Goal: Task Accomplishment & Management: Manage account settings

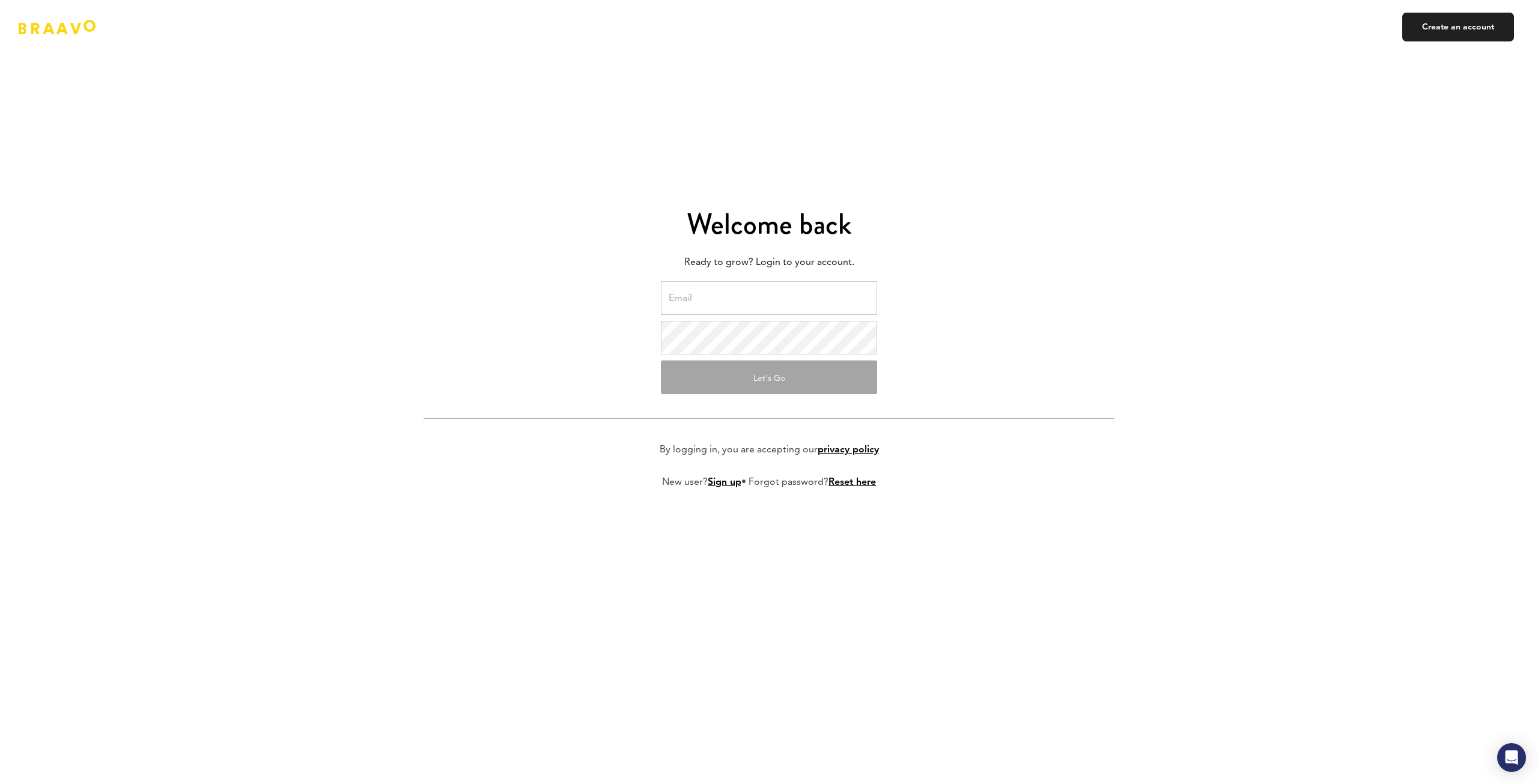
click at [785, 298] on input "email" at bounding box center [769, 297] width 216 height 34
click at [786, 306] on input "email" at bounding box center [769, 297] width 216 height 34
type input "[EMAIL_ADDRESS][DOMAIN_NAME]"
click at [1043, 369] on form "[EMAIL_ADDRESS][DOMAIN_NAME] Let's Go By logging in, you are accepting our priv…" at bounding box center [769, 394] width 691 height 227
click at [827, 381] on button "Let's Go" at bounding box center [769, 377] width 216 height 34
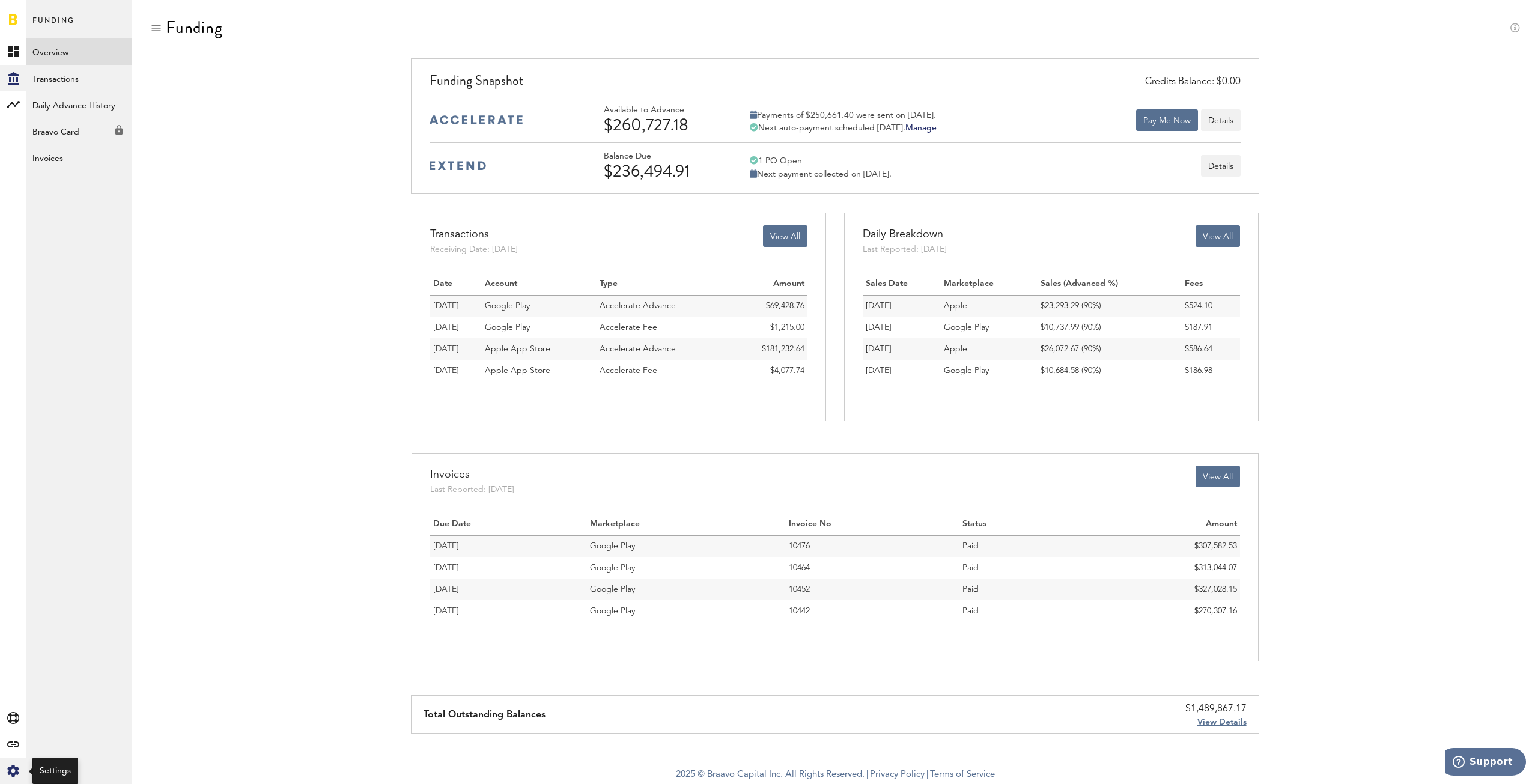
click at [16, 767] on icon "Created with Sketch." at bounding box center [14, 770] width 12 height 12
click at [149, 24] on div "Funding Credits Balance: $0.00 Funding Snapshot Available to Advance $260,727.1…" at bounding box center [835, 375] width 1406 height 752
click at [152, 29] on div at bounding box center [156, 29] width 12 height 12
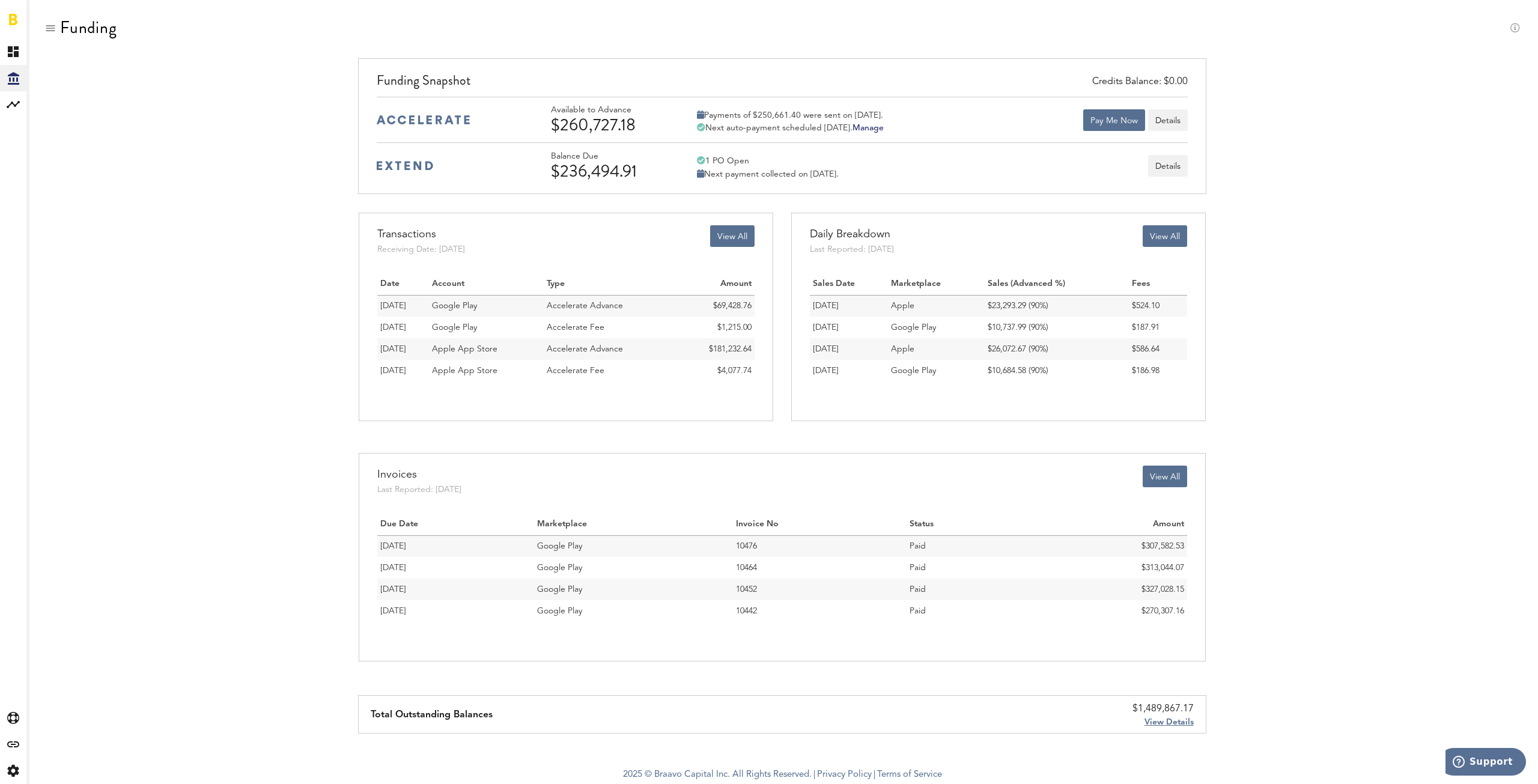
click at [152, 29] on div "Funding" at bounding box center [782, 38] width 1476 height 41
click at [52, 29] on div at bounding box center [50, 29] width 12 height 12
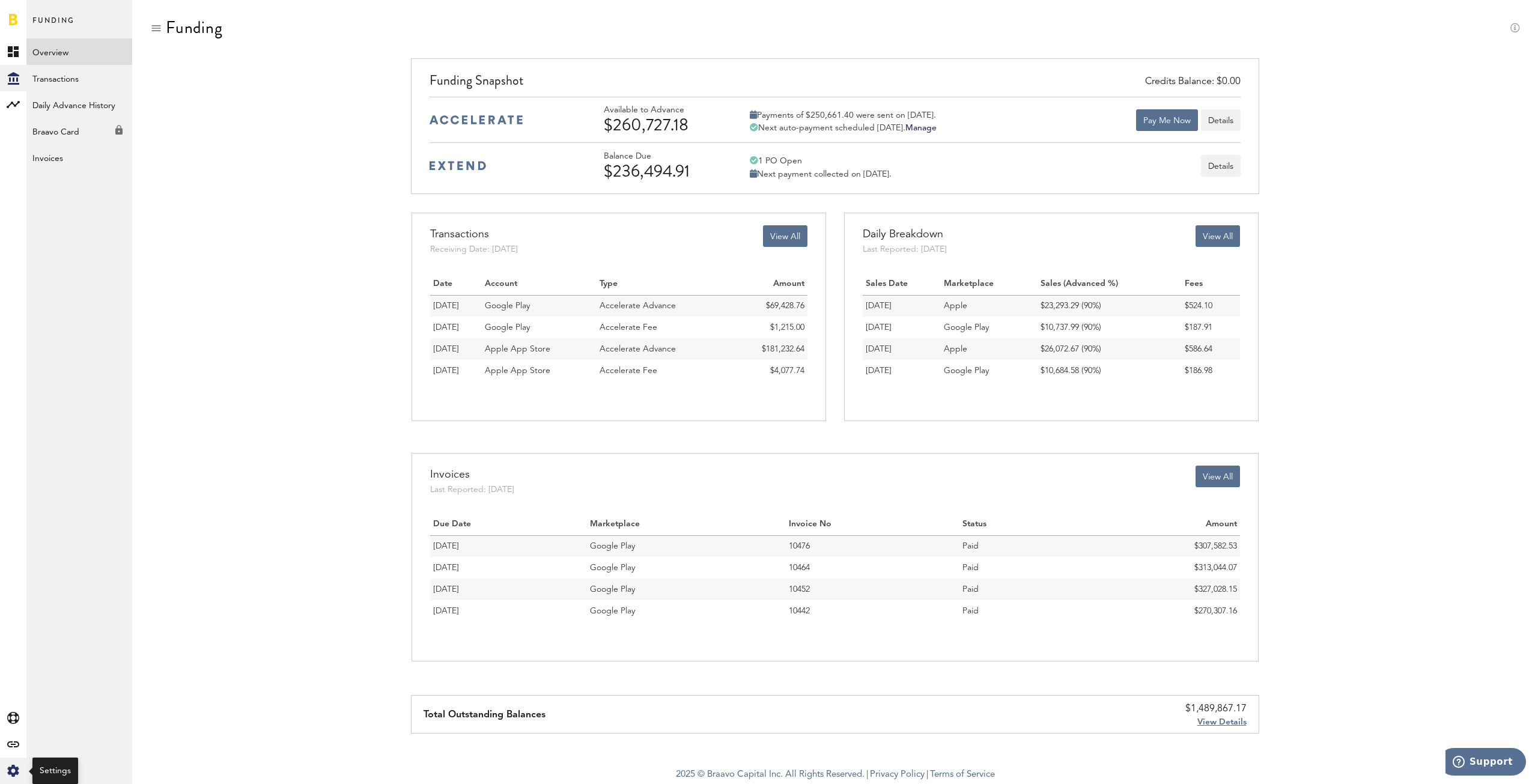
click at [14, 772] on icon "Created with Sketch." at bounding box center [14, 770] width 12 height 12
click at [57, 774] on div "Settings Profile Preferences Billing Payout Accounts Manage Users Log Out Lifes…" at bounding box center [79, 392] width 106 height 784
click at [17, 767] on icon at bounding box center [13, 770] width 11 height 12
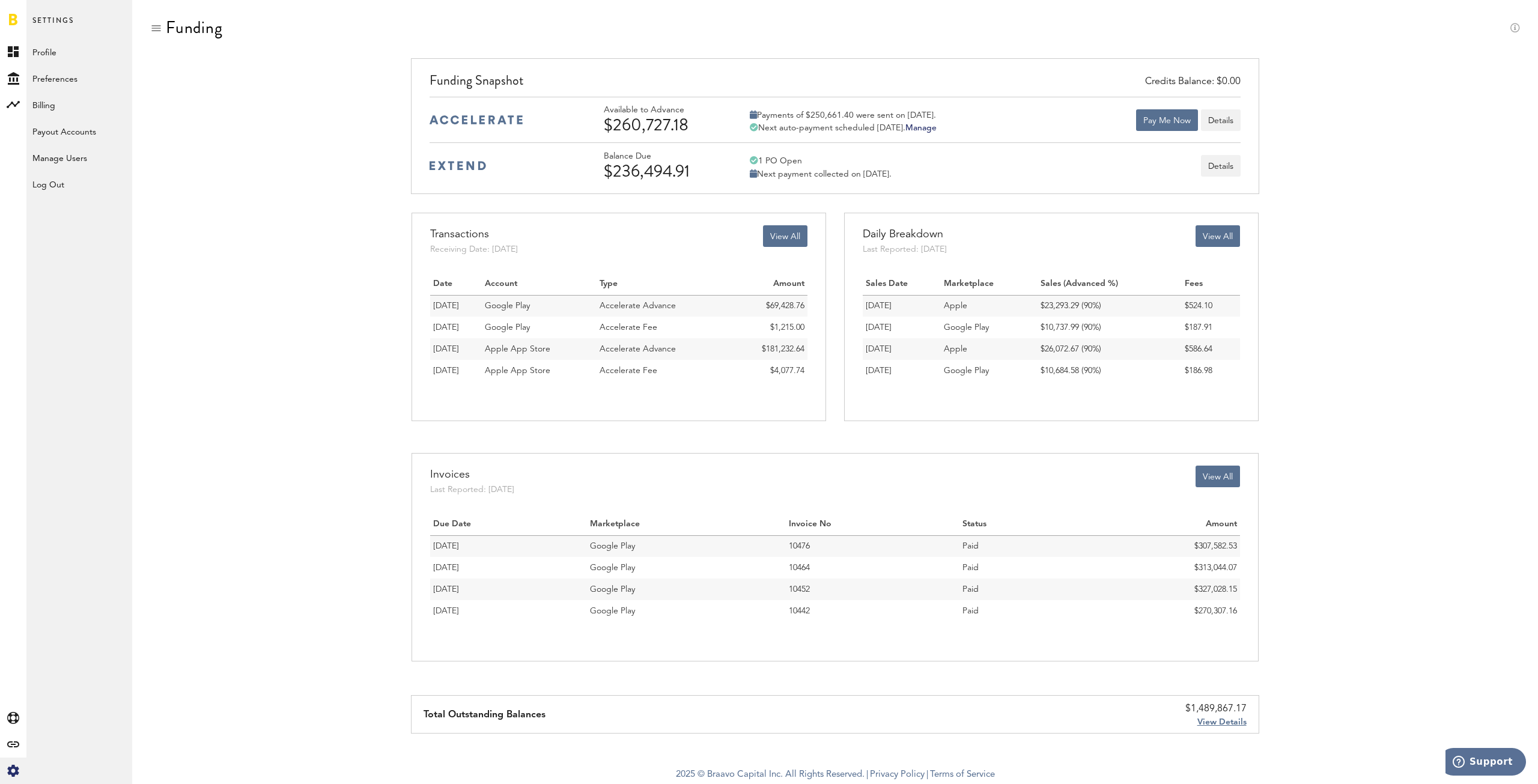
click at [56, 770] on div "Settings Profile Preferences Billing Payout Accounts Manage Users Log Out Lifes…" at bounding box center [79, 392] width 106 height 784
drag, startPoint x: 14, startPoint y: 770, endPoint x: 318, endPoint y: 499, distance: 407.3
click at [318, 499] on div "View All Transactions Receiving Date: [DATE] Date Account Type Amount [DATE] Go…" at bounding box center [835, 453] width 1370 height 483
click at [90, 158] on link "Manage Users" at bounding box center [79, 157] width 106 height 26
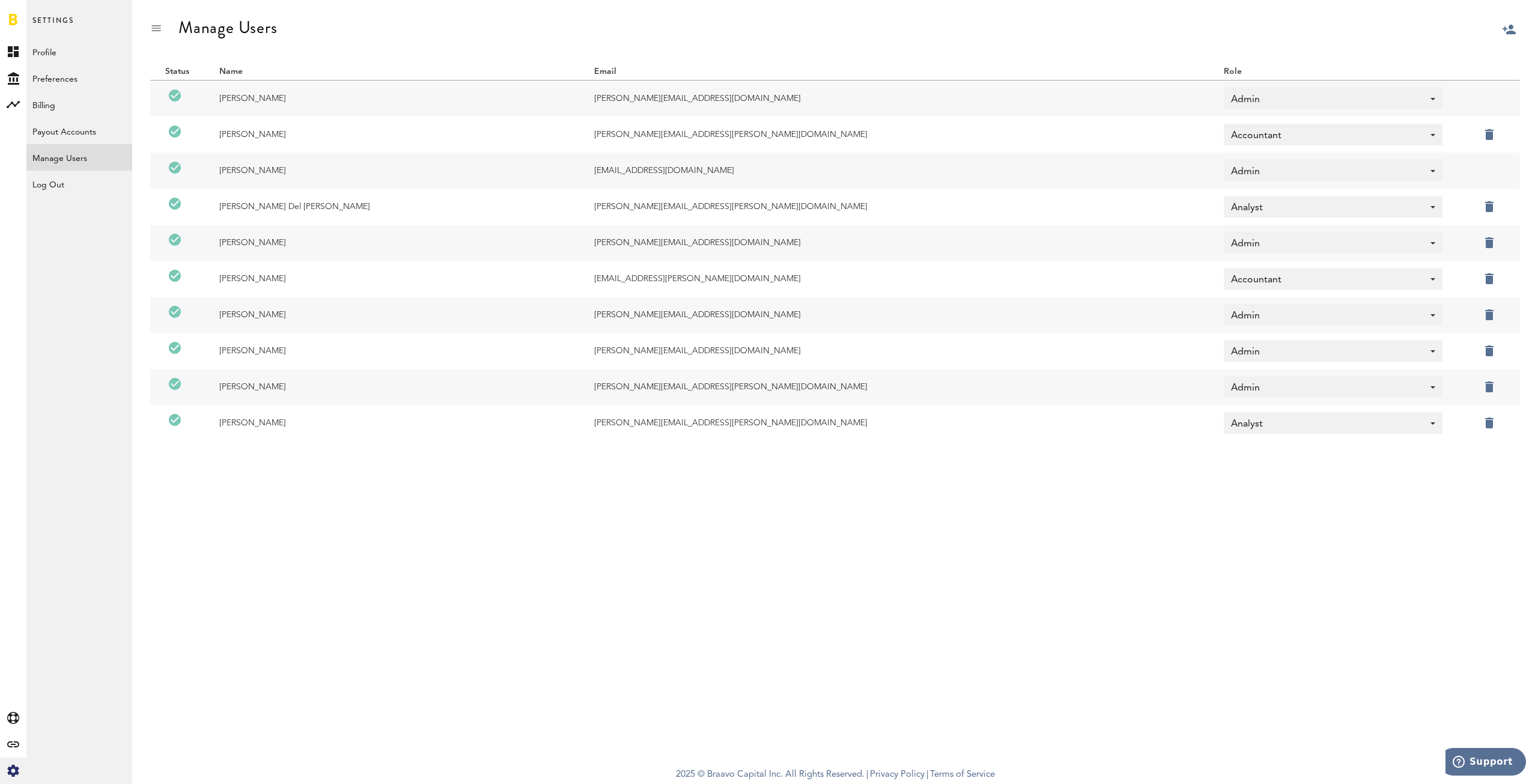
click at [158, 32] on div at bounding box center [156, 29] width 12 height 12
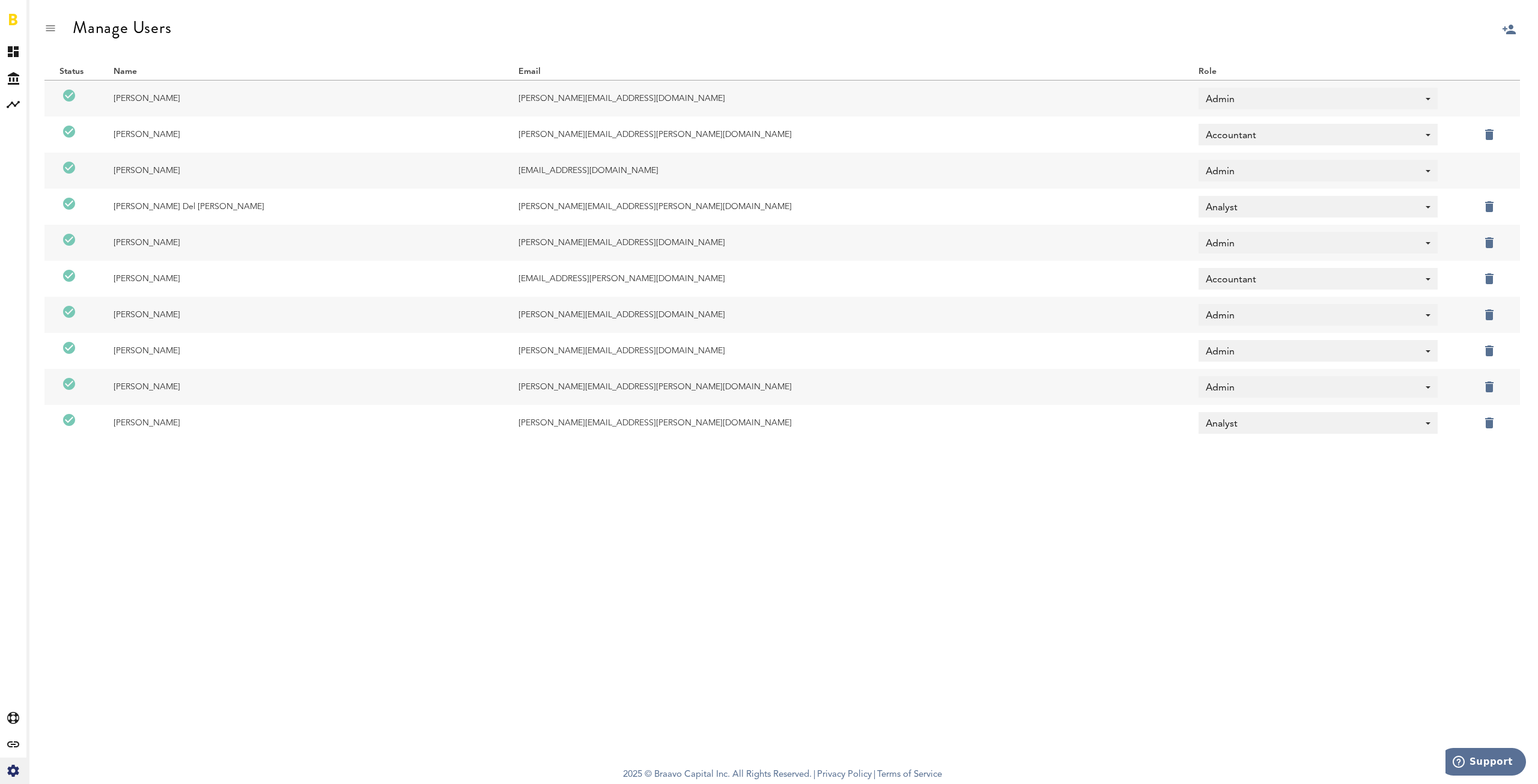
click at [47, 29] on div at bounding box center [50, 29] width 12 height 12
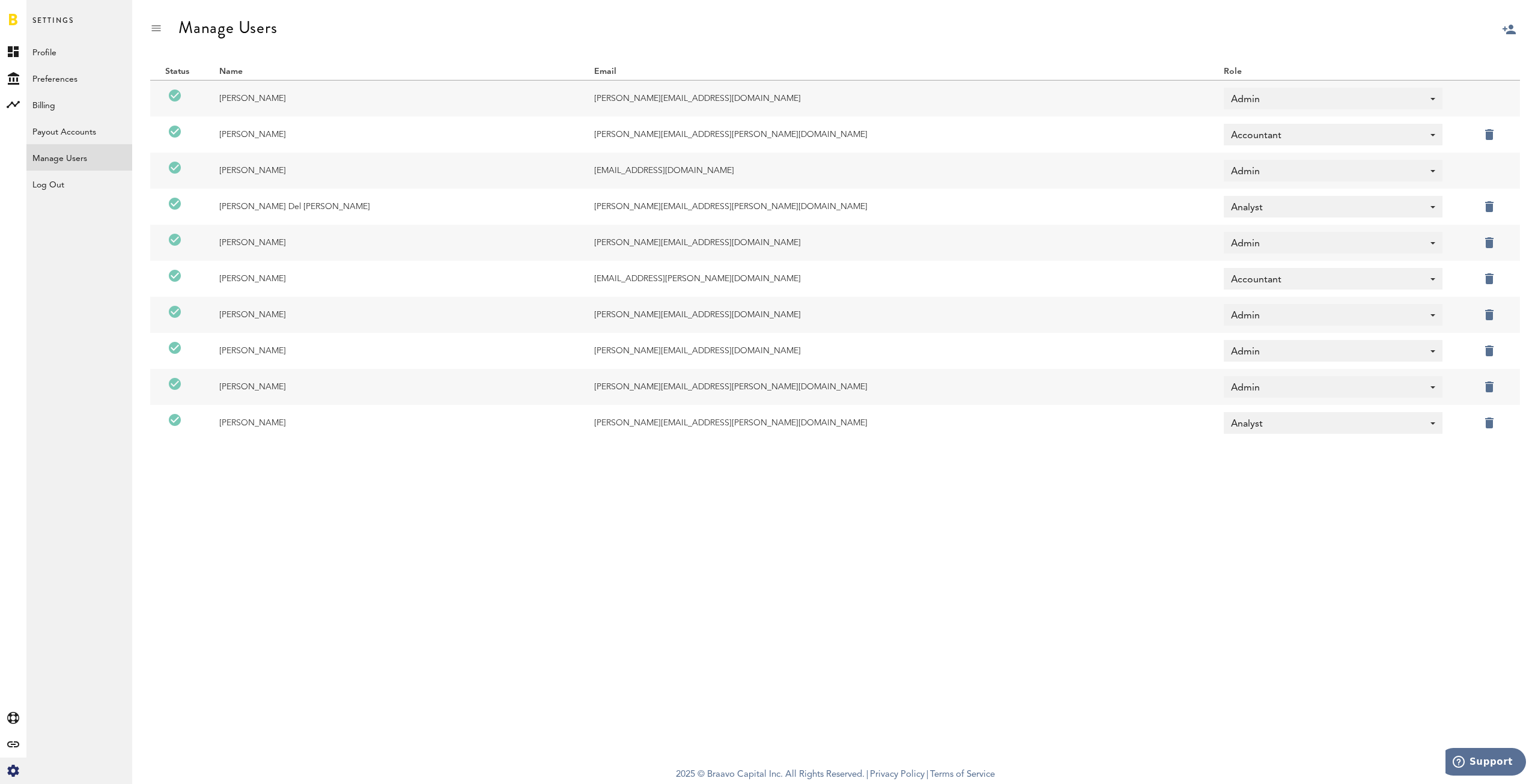
click at [1537, 59] on div at bounding box center [1538, 59] width 0 height 0
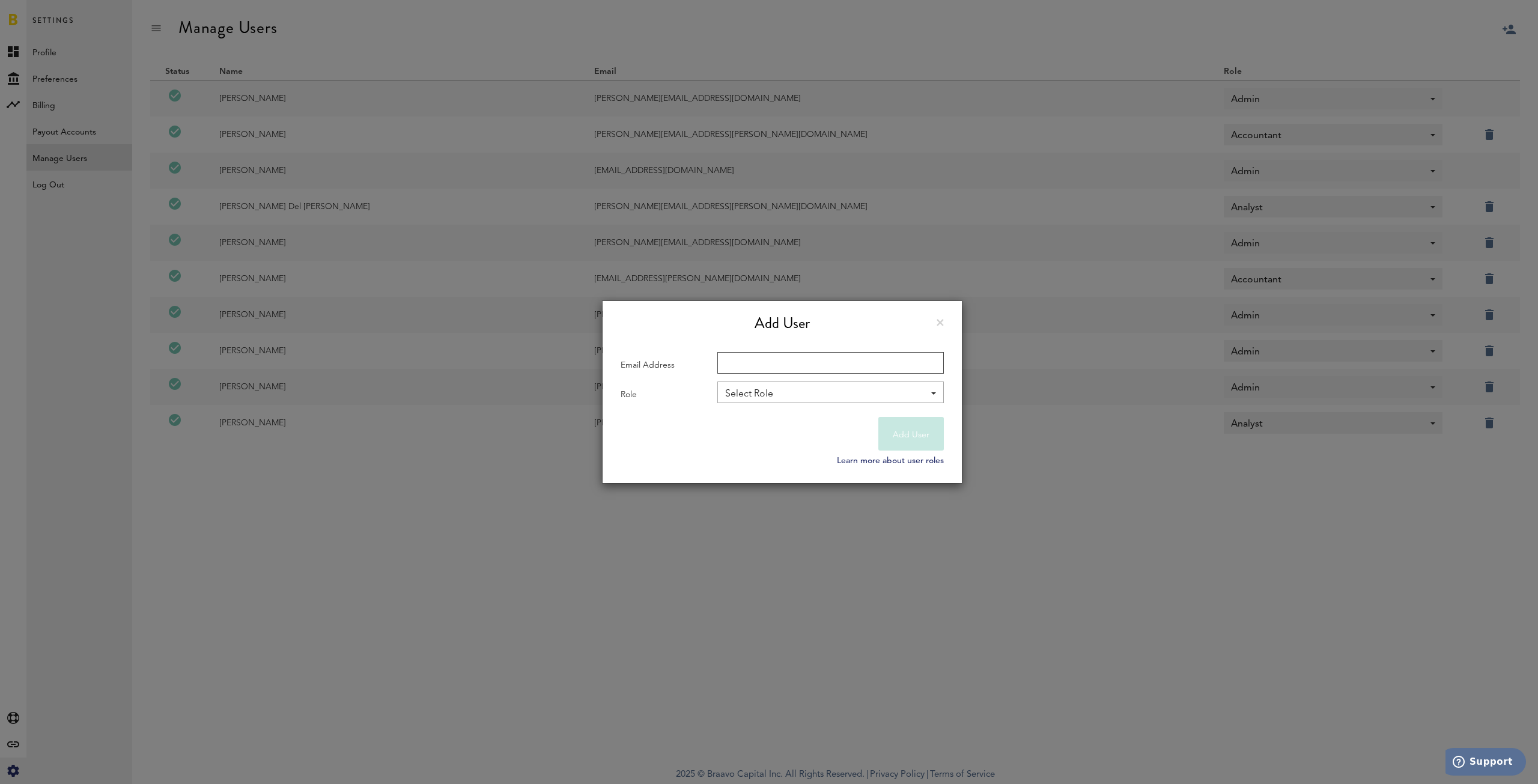
click at [798, 365] on input "Email Address" at bounding box center [831, 363] width 227 height 22
click at [906, 253] on div "This user has already been invited. Add User Email Address Role Select Role - A…" at bounding box center [783, 392] width 360 height 784
click at [842, 394] on div "Select Role" at bounding box center [825, 394] width 199 height 20
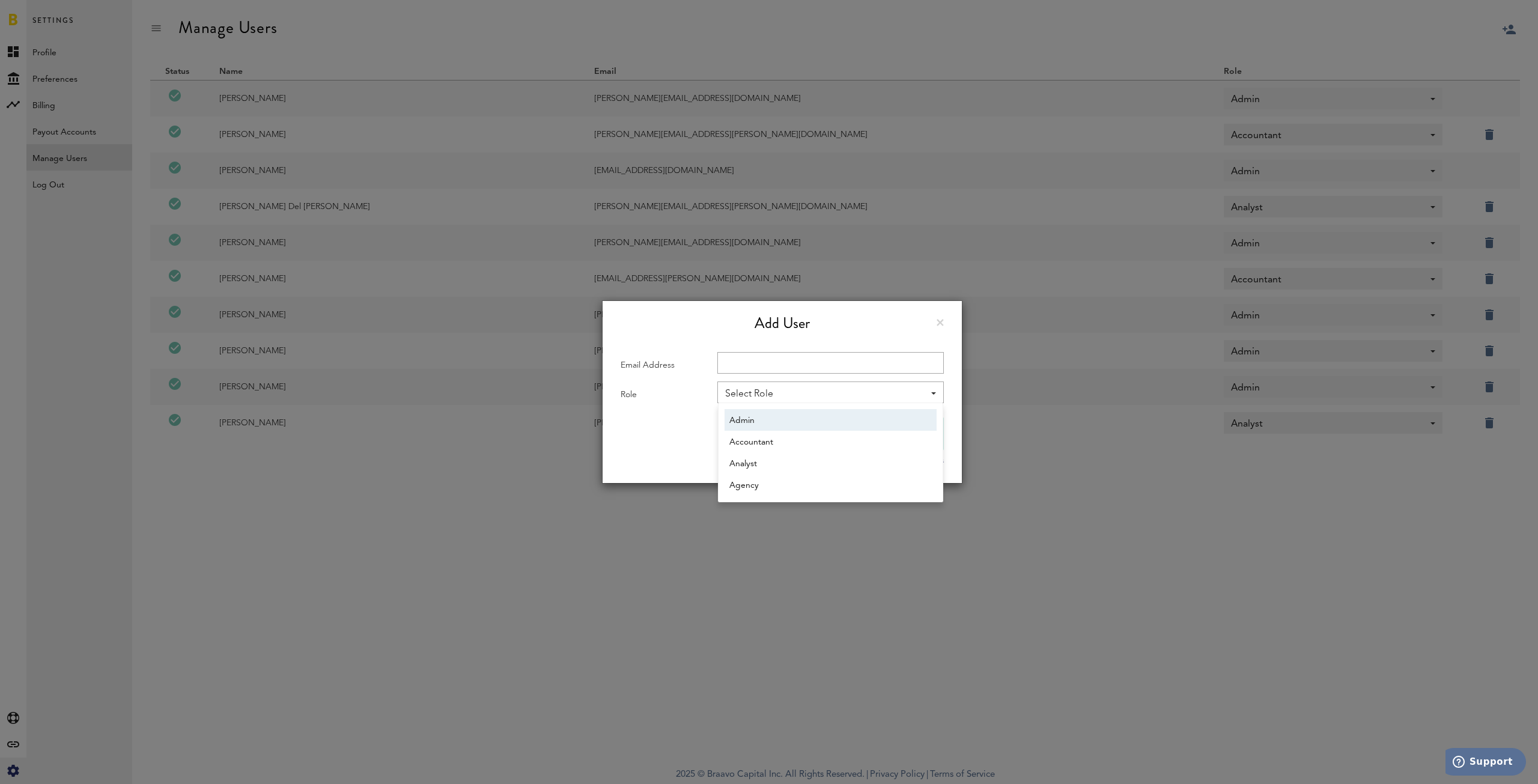
click at [820, 426] on span "Admin" at bounding box center [831, 420] width 203 height 20
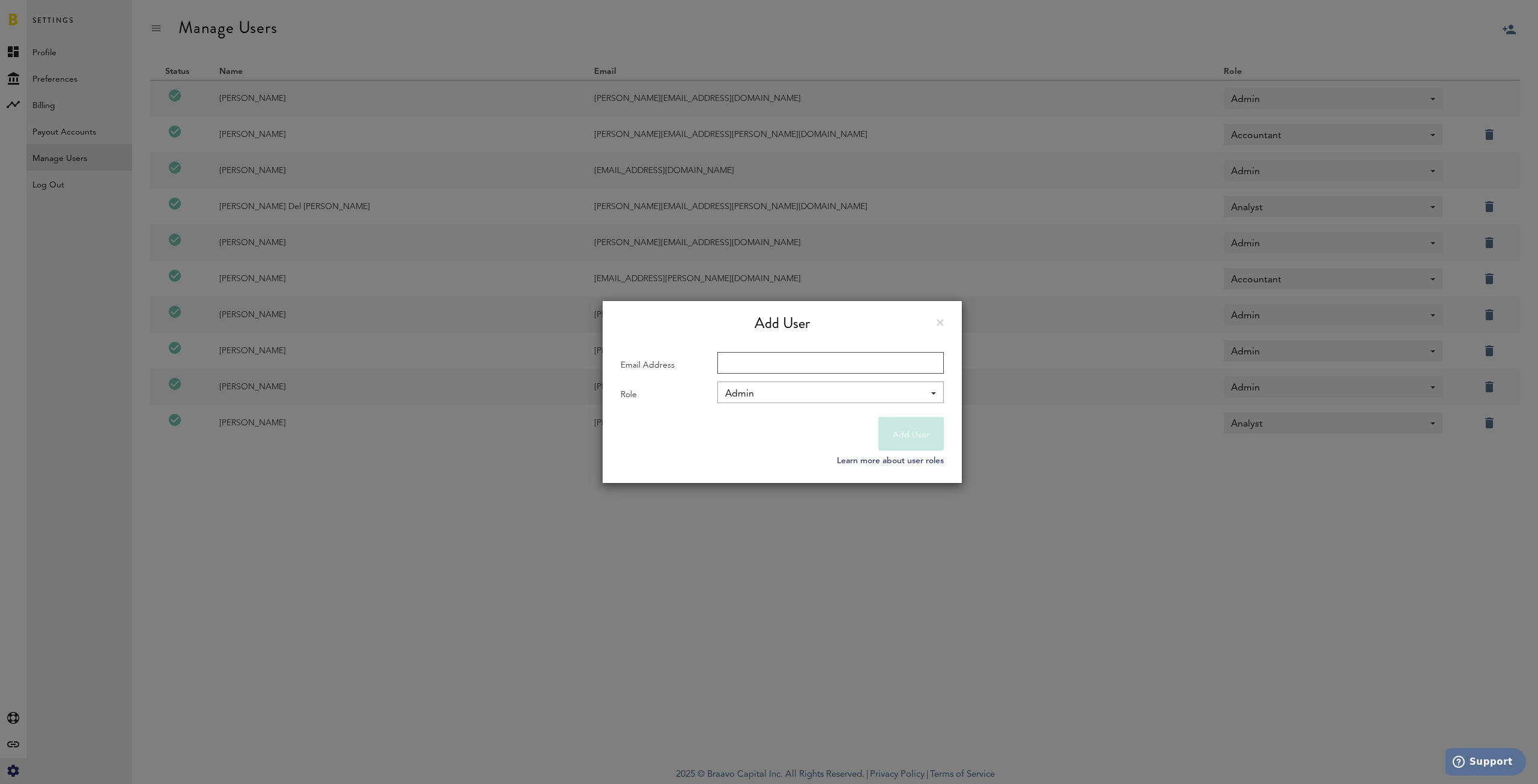
click at [825, 360] on input "Email Address" at bounding box center [831, 363] width 227 height 22
click at [793, 359] on input "Email Address" at bounding box center [831, 363] width 227 height 22
paste input "[PERSON_NAME][EMAIL_ADDRESS][DOMAIN_NAME]"
type input "[PERSON_NAME][EMAIL_ADDRESS][DOMAIN_NAME]"
click at [876, 313] on div "Add User" at bounding box center [782, 324] width 323 height 21
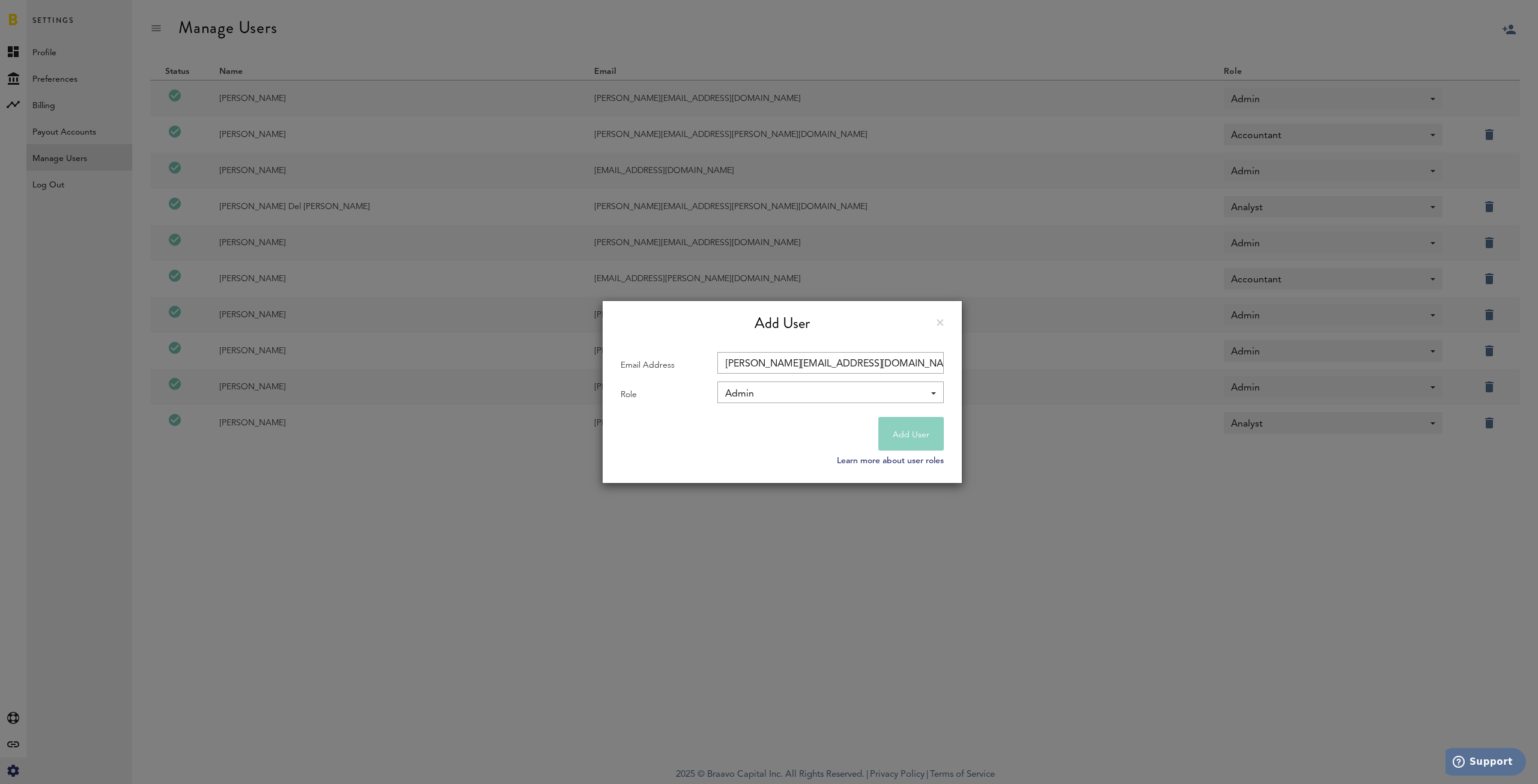
click at [907, 438] on button "Add User" at bounding box center [911, 433] width 65 height 34
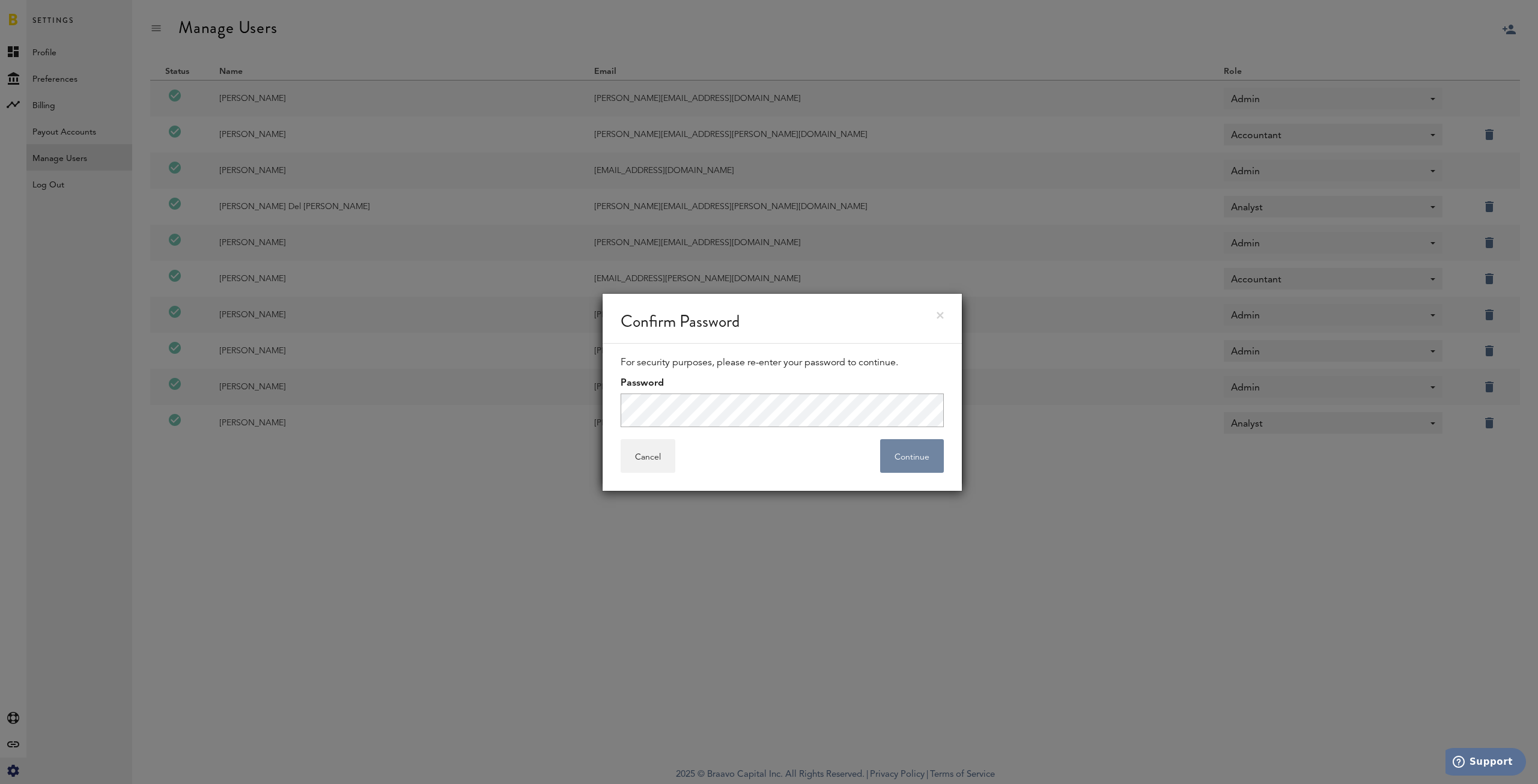
click at [915, 457] on button "Continue" at bounding box center [912, 456] width 64 height 34
